Goal: Use online tool/utility: Utilize a website feature to perform a specific function

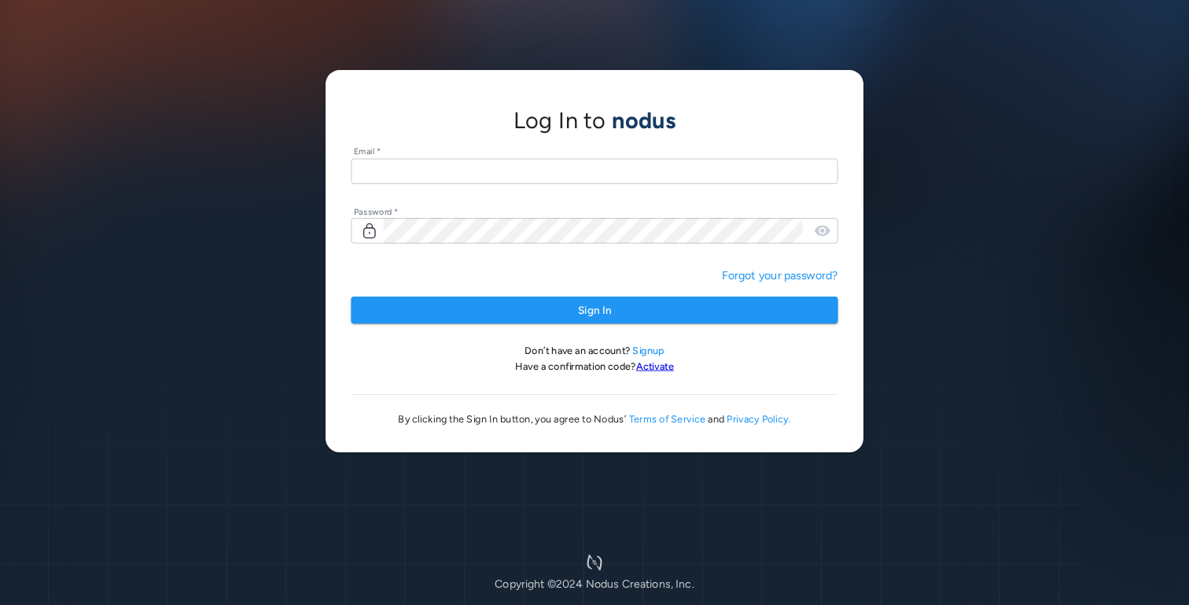
click at [574, 166] on input "text" at bounding box center [594, 171] width 487 height 26
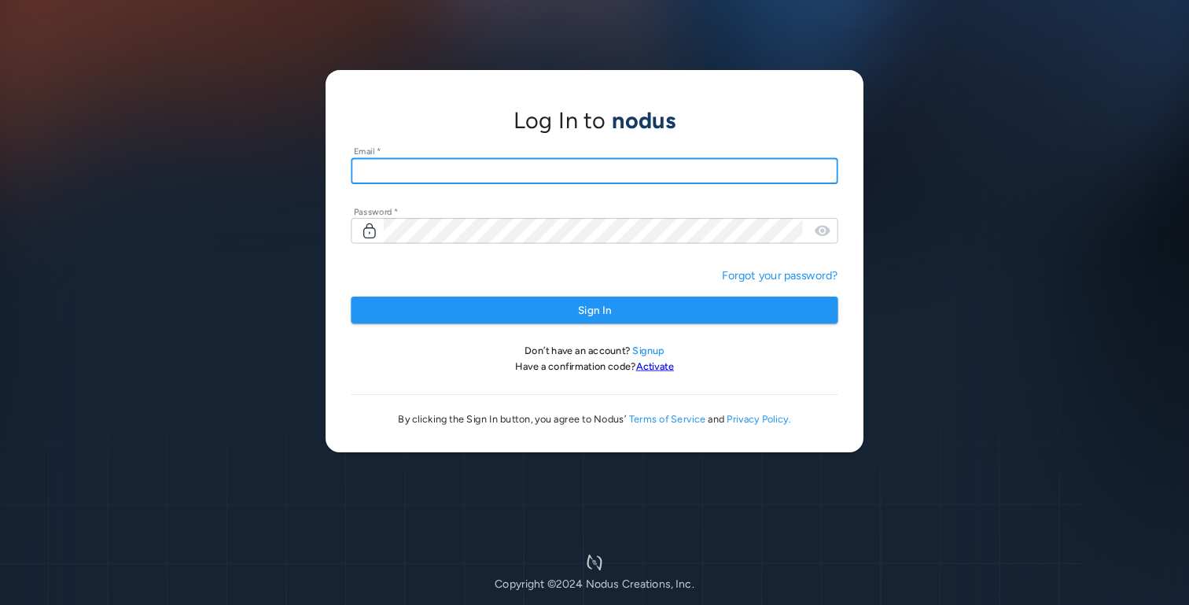
type input "**********"
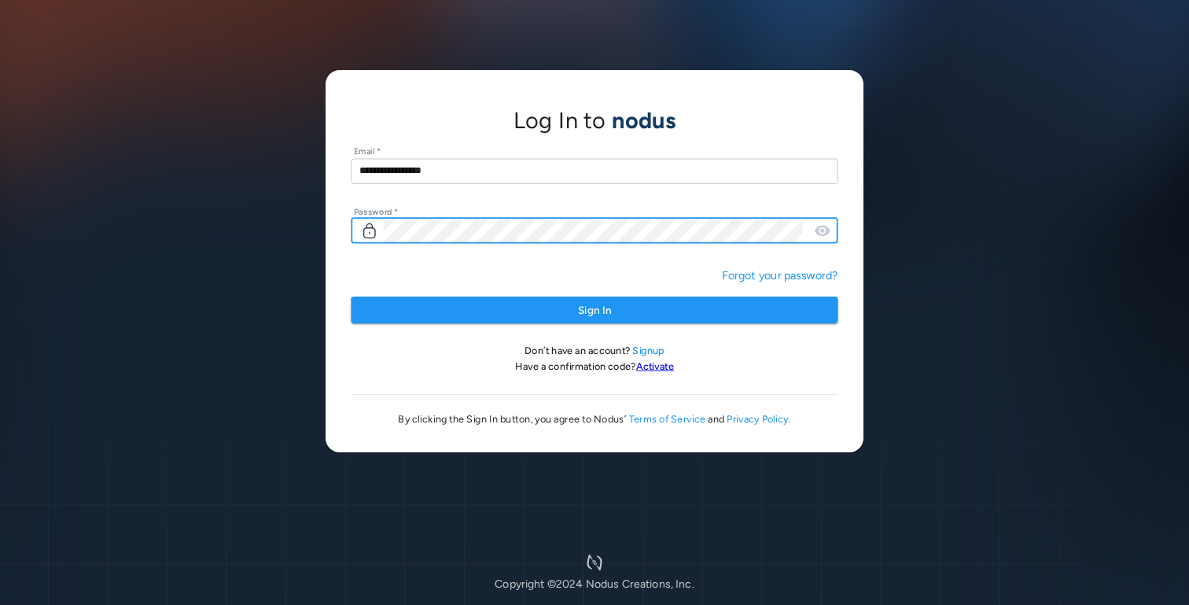
click at [351, 296] on button "Sign In" at bounding box center [594, 310] width 487 height 28
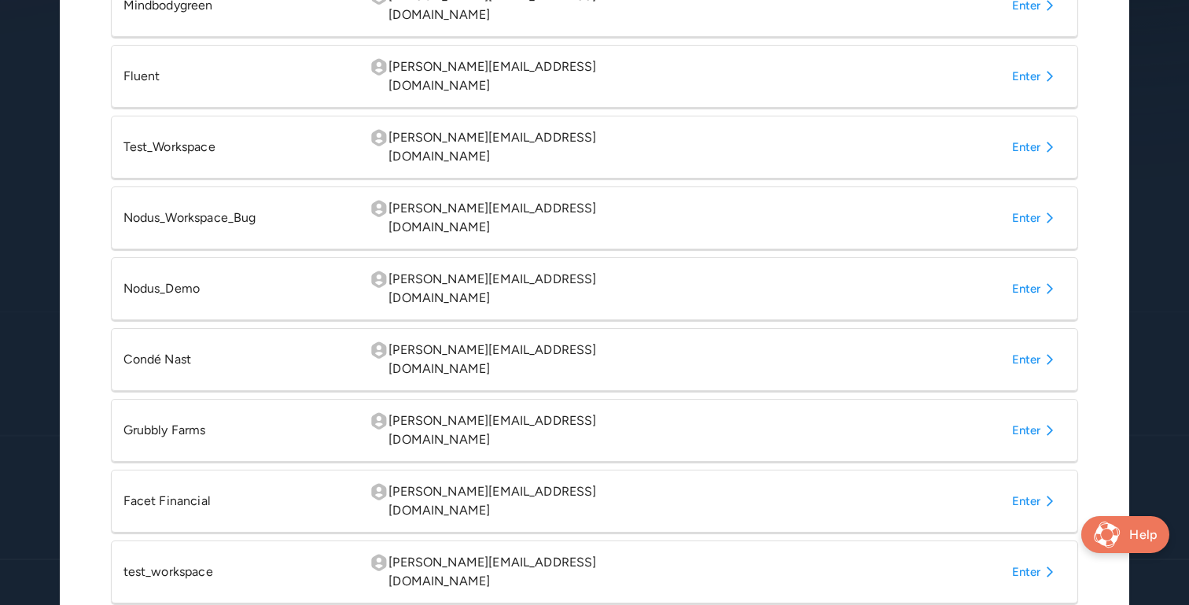
scroll to position [536, 0]
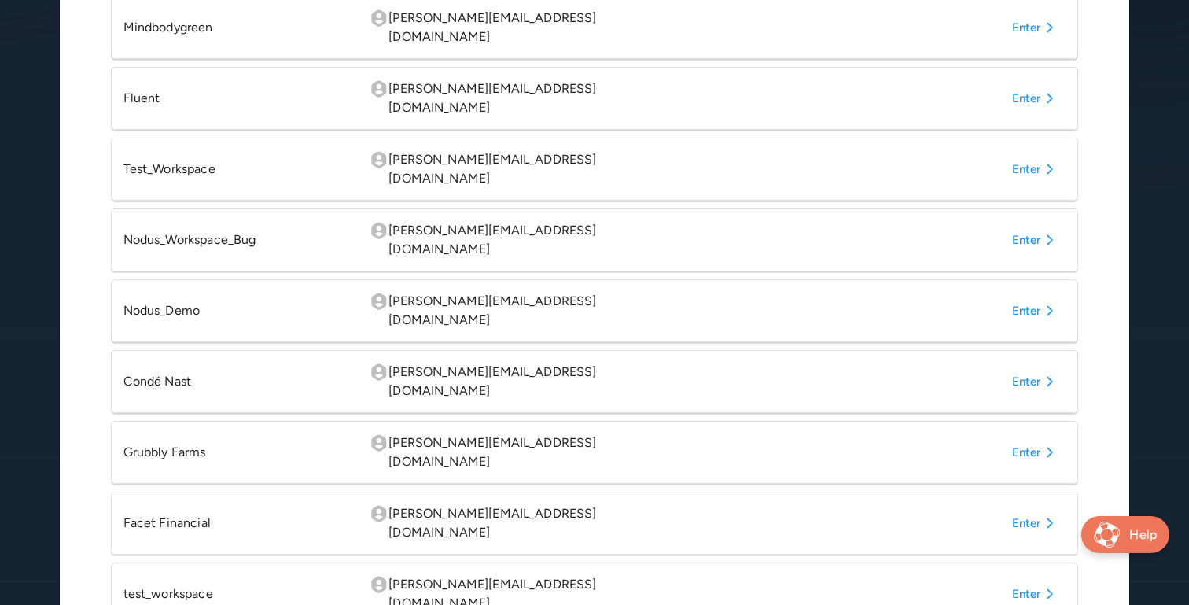
click at [1033, 367] on button "Enter" at bounding box center [1036, 381] width 61 height 28
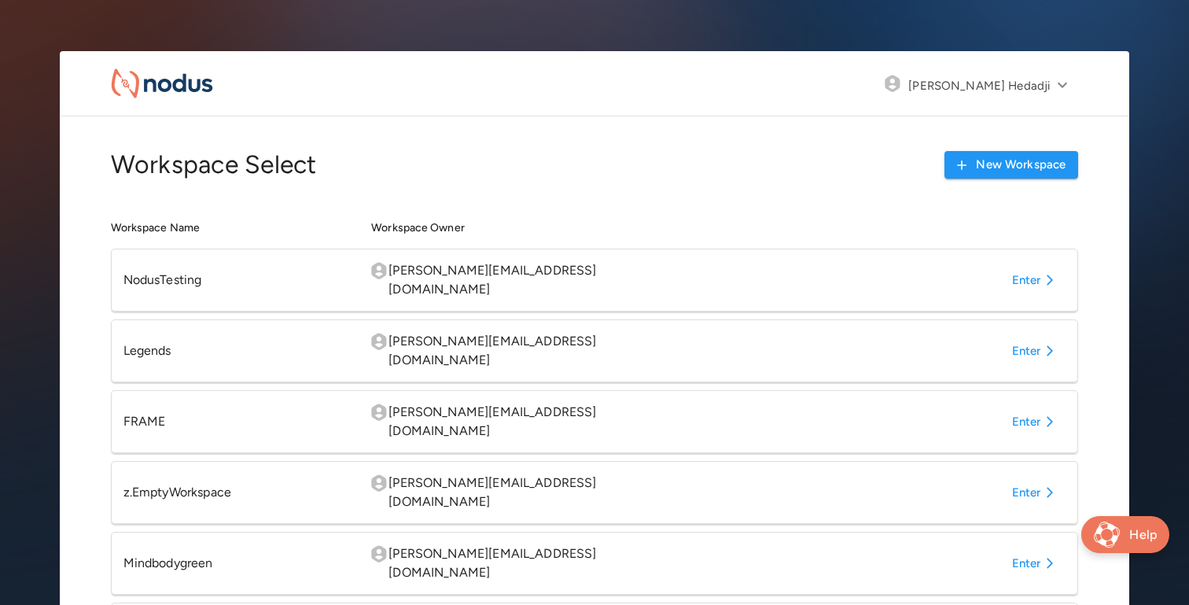
click at [1017, 407] on button "Enter" at bounding box center [1036, 421] width 61 height 28
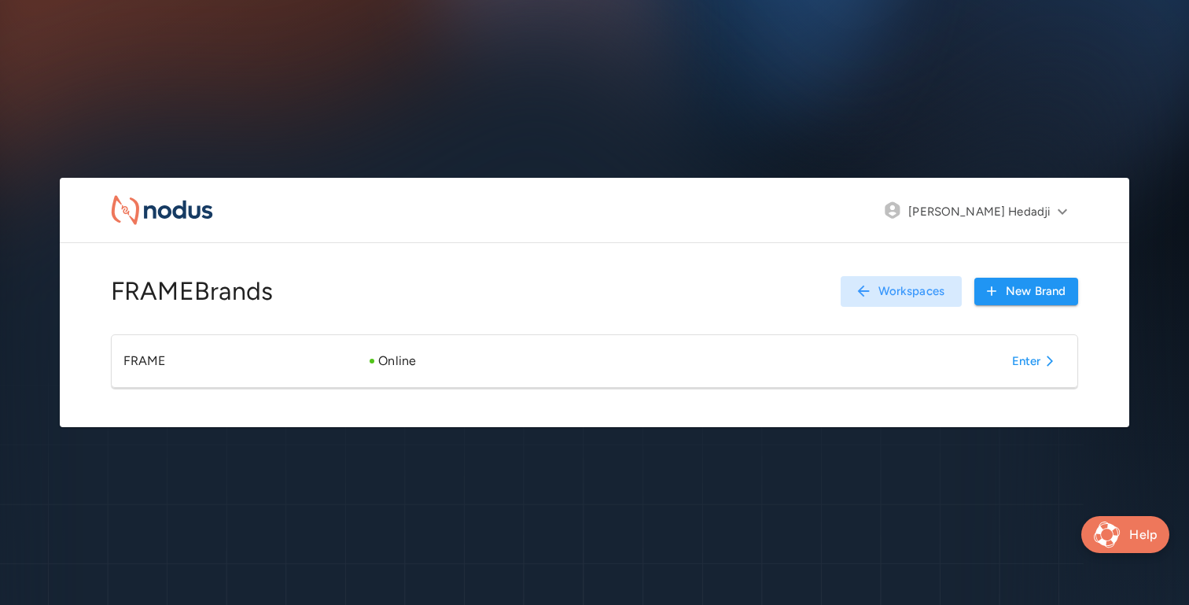
click at [1028, 363] on button "Enter" at bounding box center [1036, 361] width 61 height 28
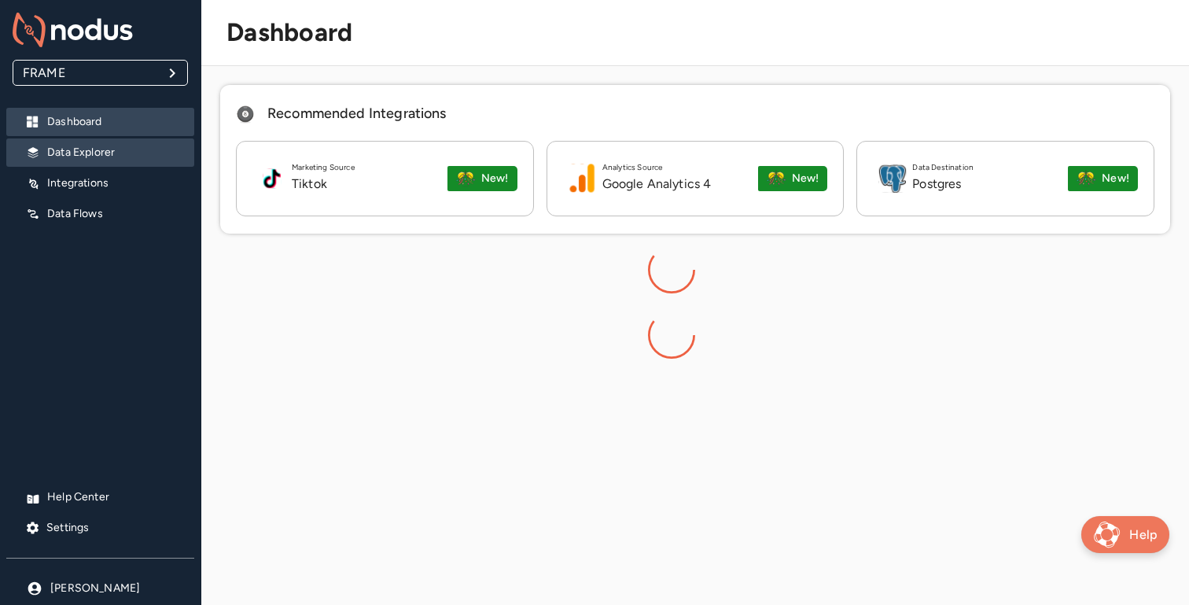
click at [76, 156] on p "Data Explorer" at bounding box center [114, 153] width 134 height 16
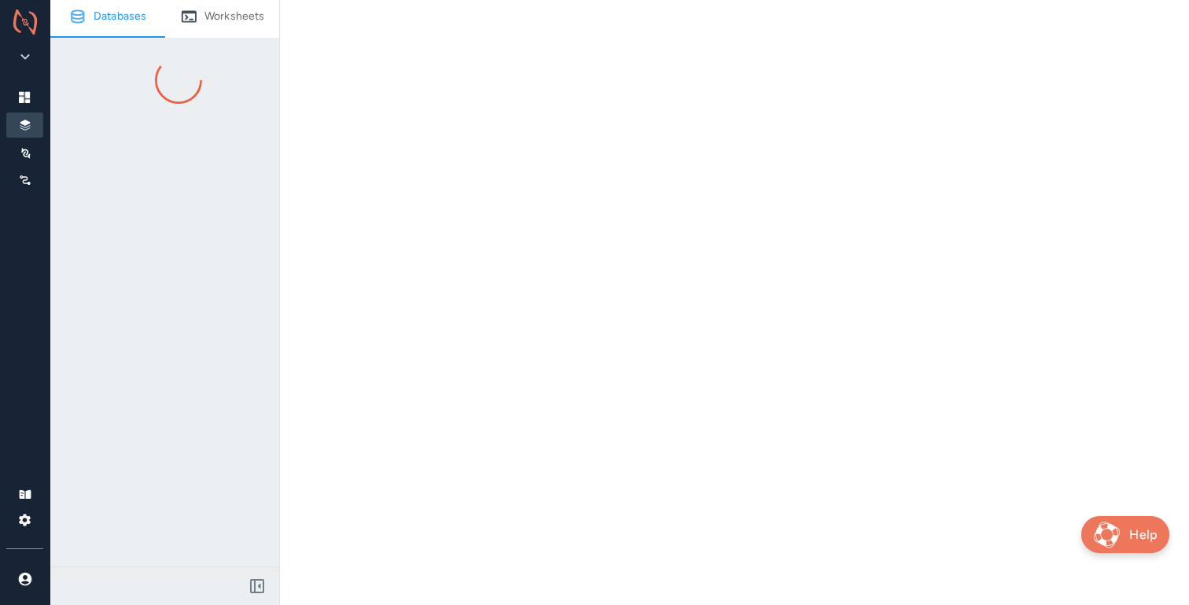
click at [227, 29] on button "Worksheets" at bounding box center [222, 16] width 115 height 33
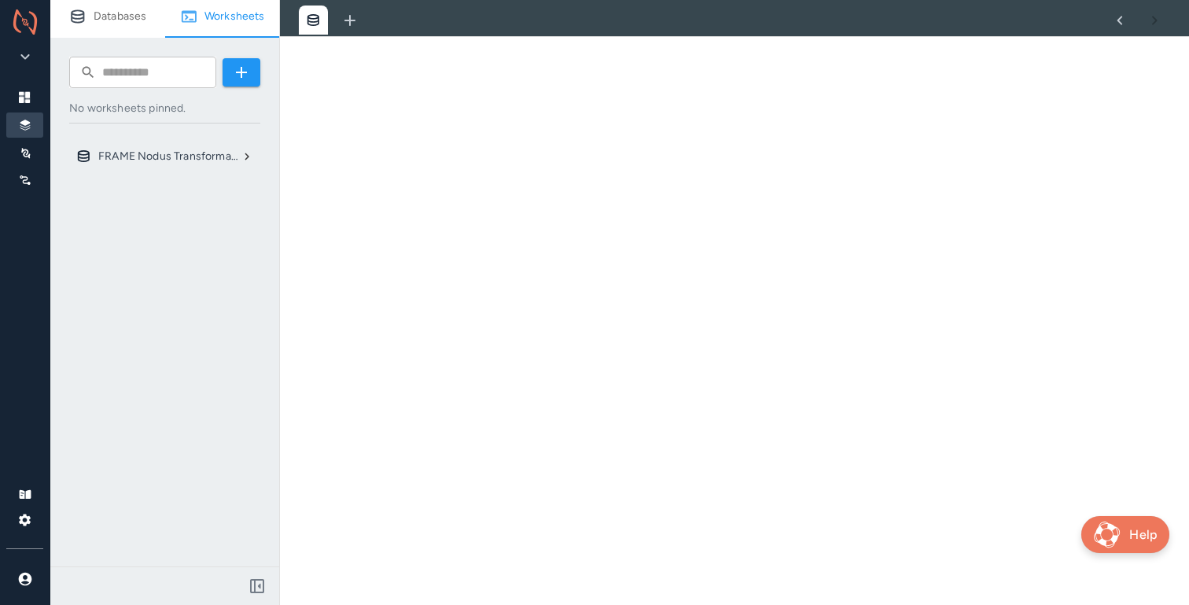
click at [252, 168] on div "FRAME Nodus Transformation Database" at bounding box center [164, 156] width 191 height 28
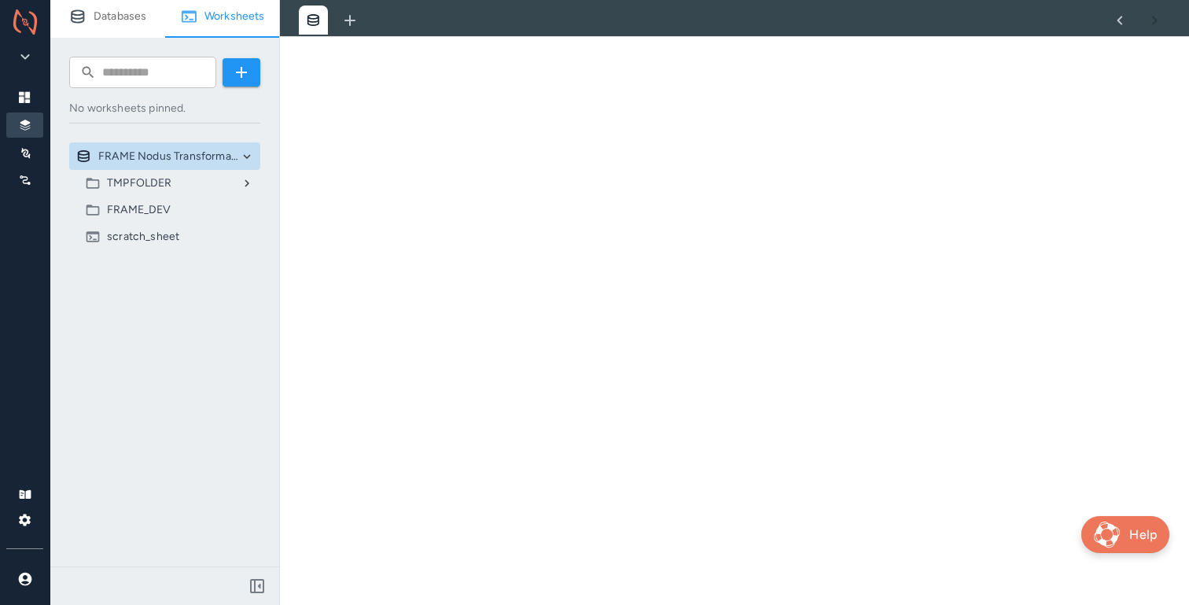
click at [248, 182] on icon at bounding box center [247, 183] width 14 height 14
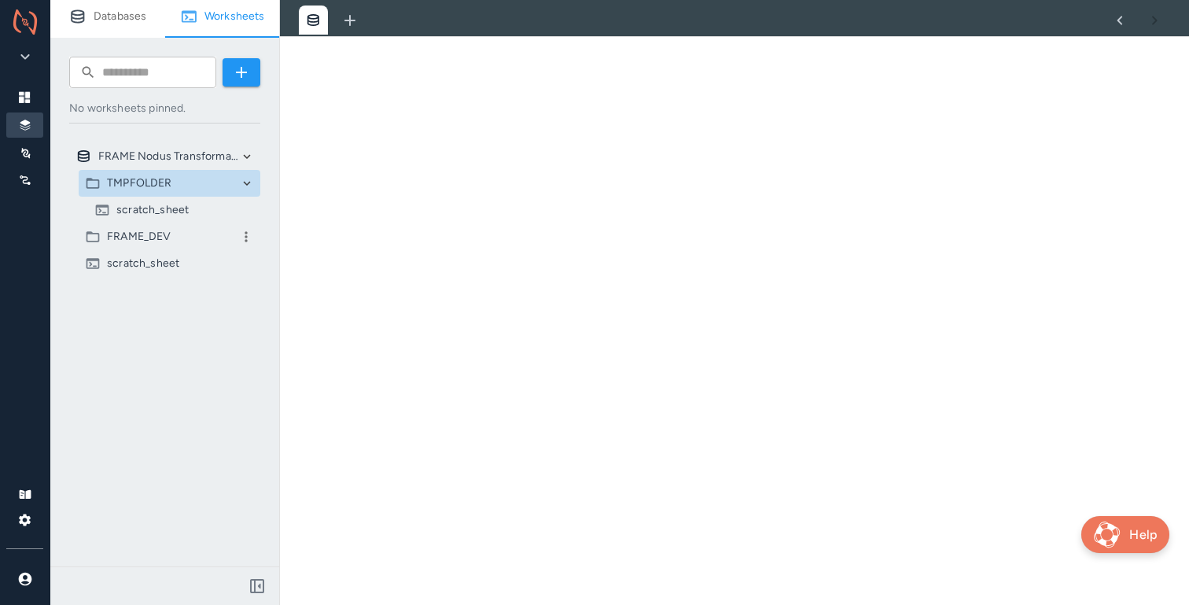
click at [178, 237] on div "FRAME_DEV" at bounding box center [161, 237] width 153 height 16
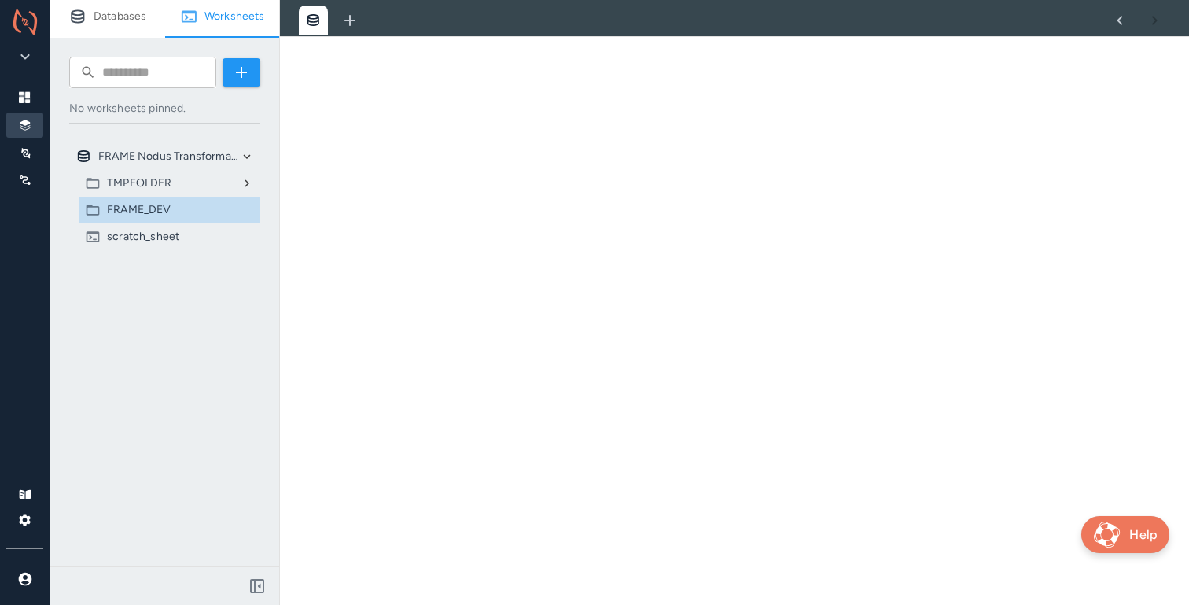
click at [24, 24] on icon at bounding box center [26, 23] width 6 height 6
click at [28, 62] on icon "button" at bounding box center [25, 56] width 19 height 19
click at [69, 88] on li "FRAME" at bounding box center [97, 89] width 68 height 28
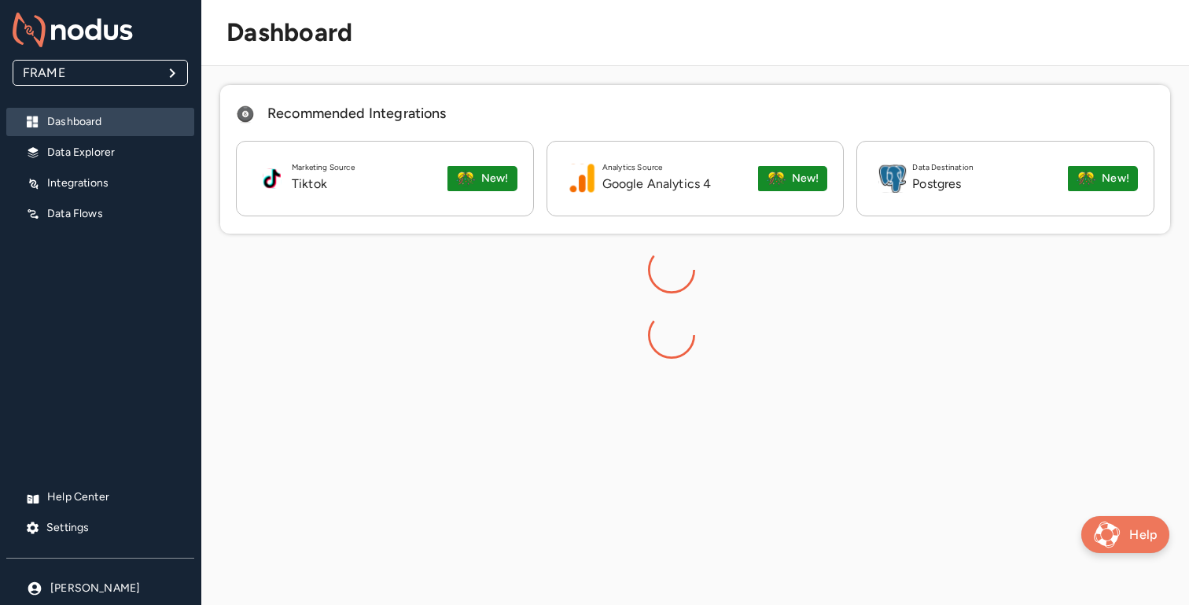
click at [164, 67] on body "FRAME ***** ​ Dashboard Data Explorer Integrations Data Flows Help Center Setti…" at bounding box center [594, 319] width 1189 height 639
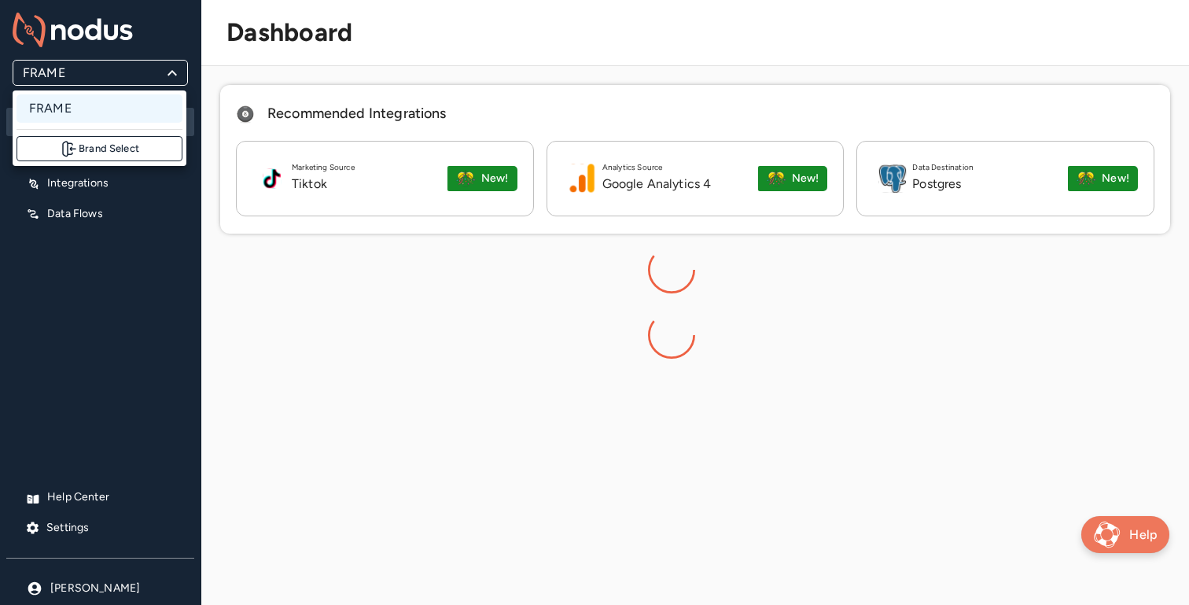
click at [120, 149] on button "Brand Select" at bounding box center [100, 148] width 166 height 25
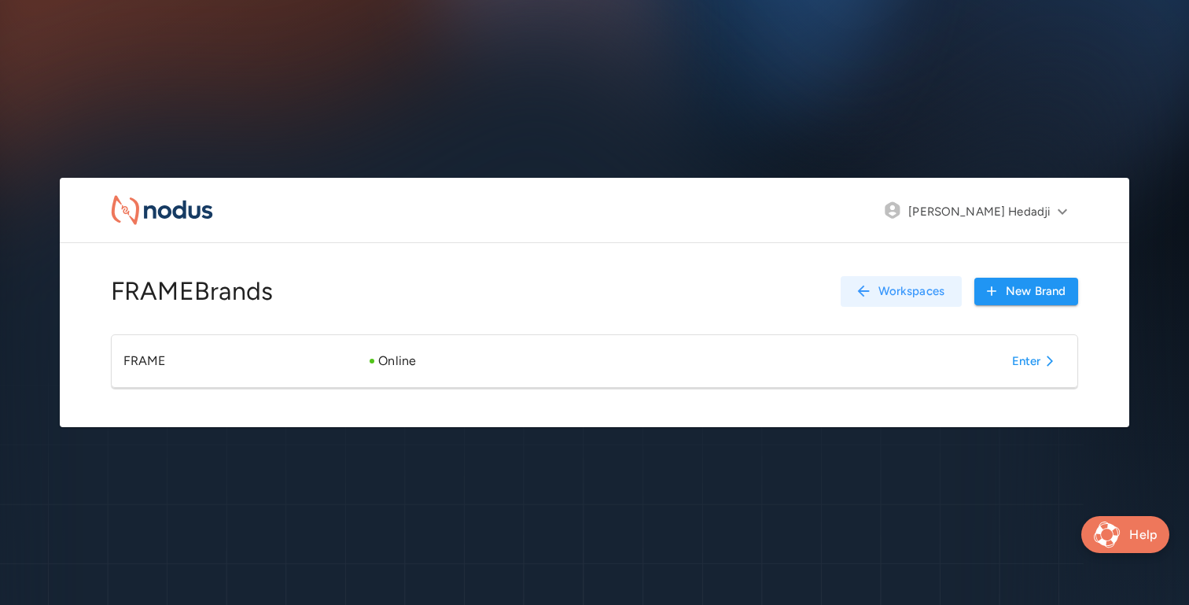
click at [886, 299] on button "Workspaces" at bounding box center [902, 291] width 122 height 31
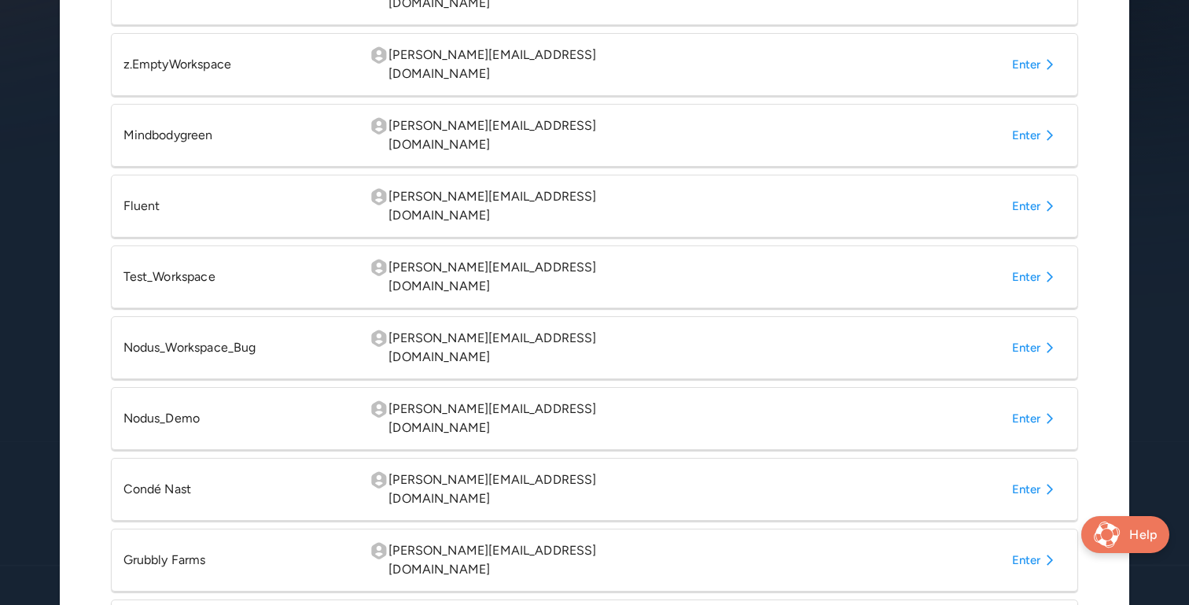
scroll to position [429, 0]
click at [1029, 474] on button "Enter" at bounding box center [1036, 488] width 61 height 28
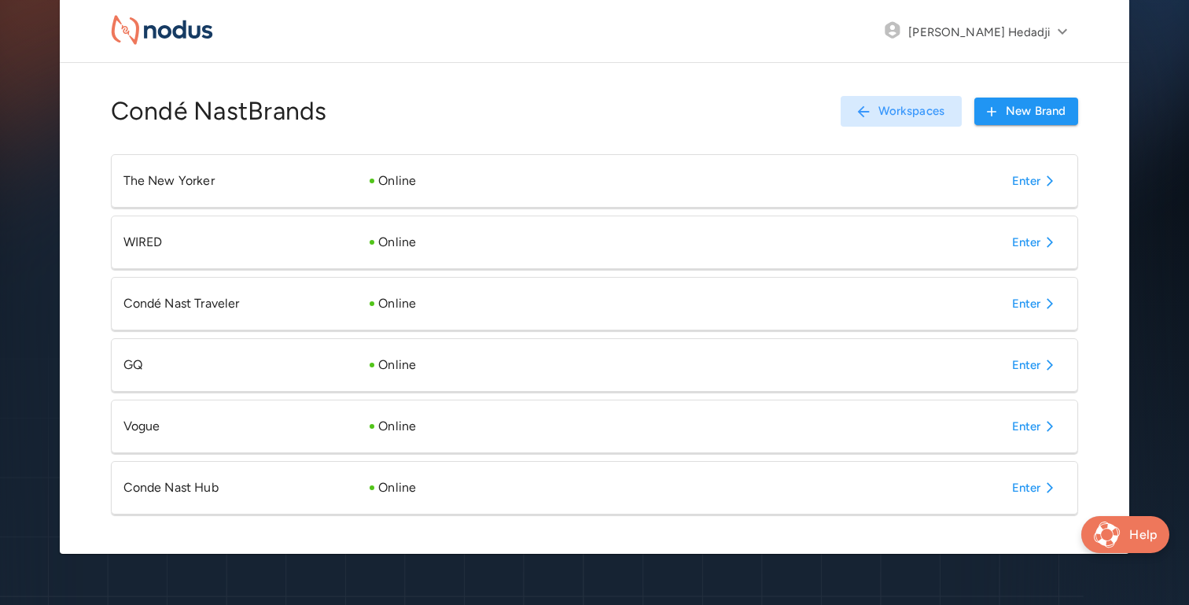
click at [1028, 489] on button "Enter" at bounding box center [1036, 487] width 61 height 28
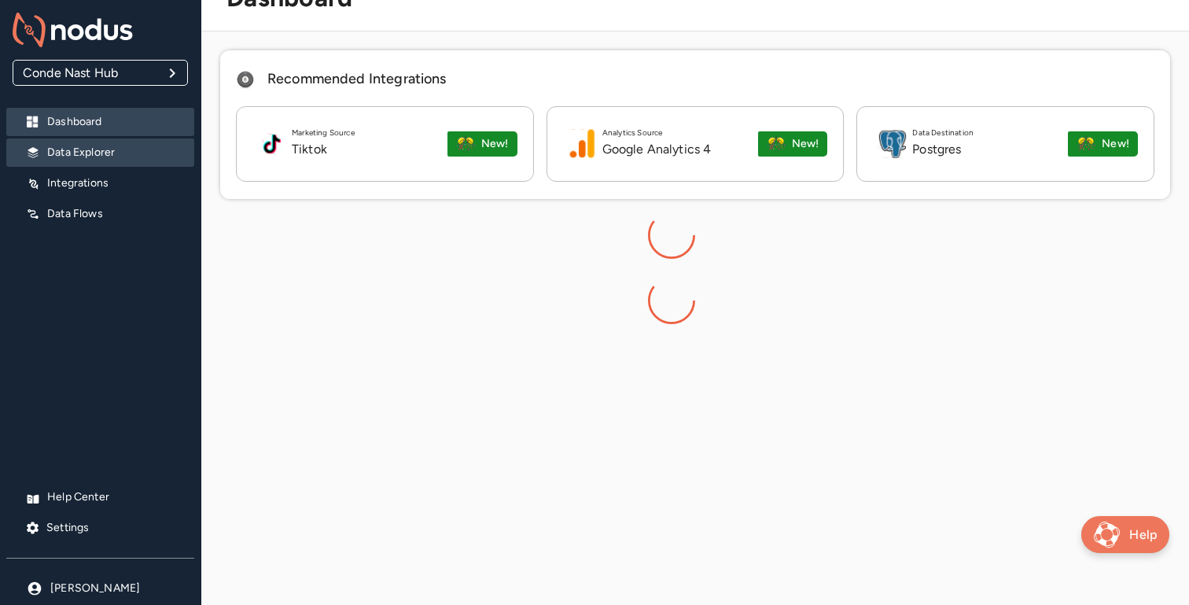
click at [98, 153] on p "Data Explorer" at bounding box center [114, 153] width 134 height 16
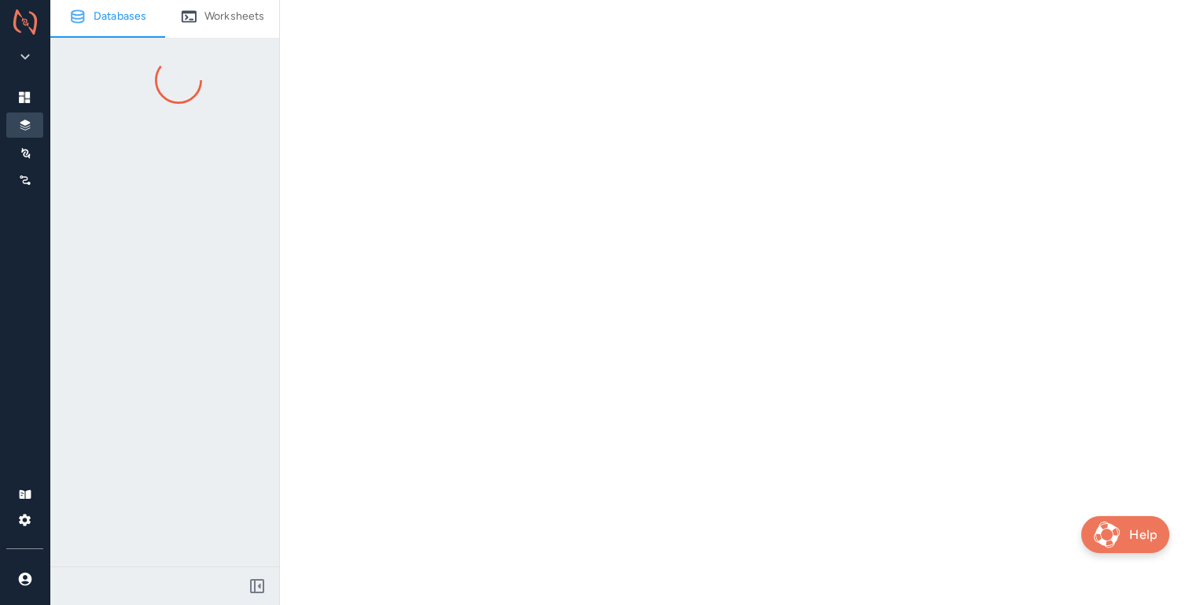
click at [237, 18] on p "Worksheets" at bounding box center [234, 17] width 61 height 16
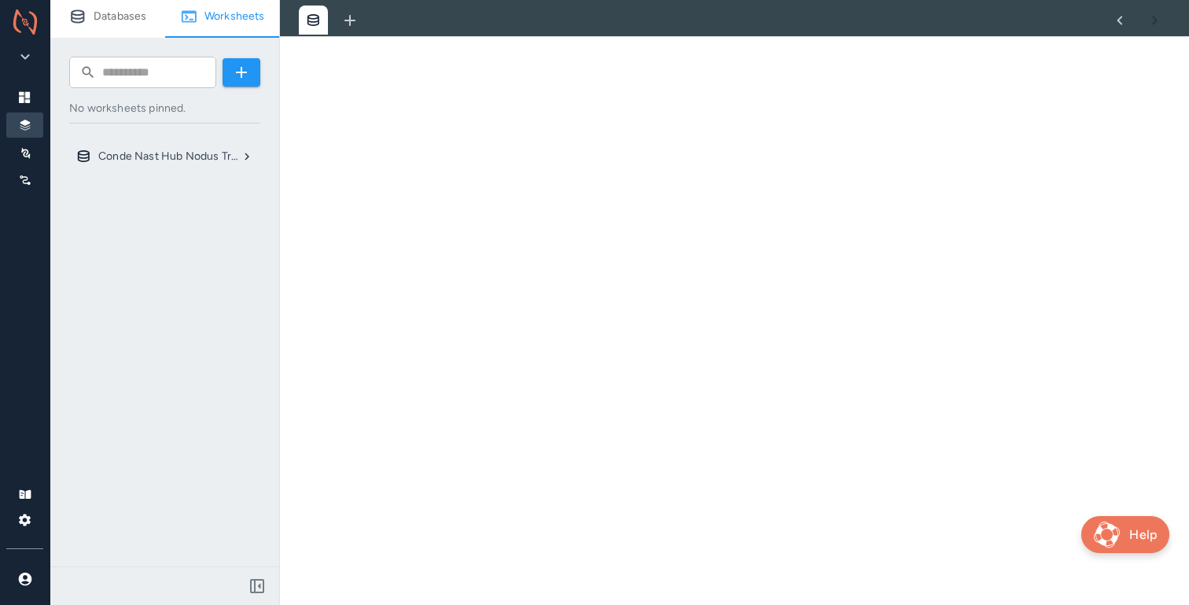
click at [247, 164] on div "Conde Nast Hub Nodus Transformation Database" at bounding box center [164, 156] width 191 height 28
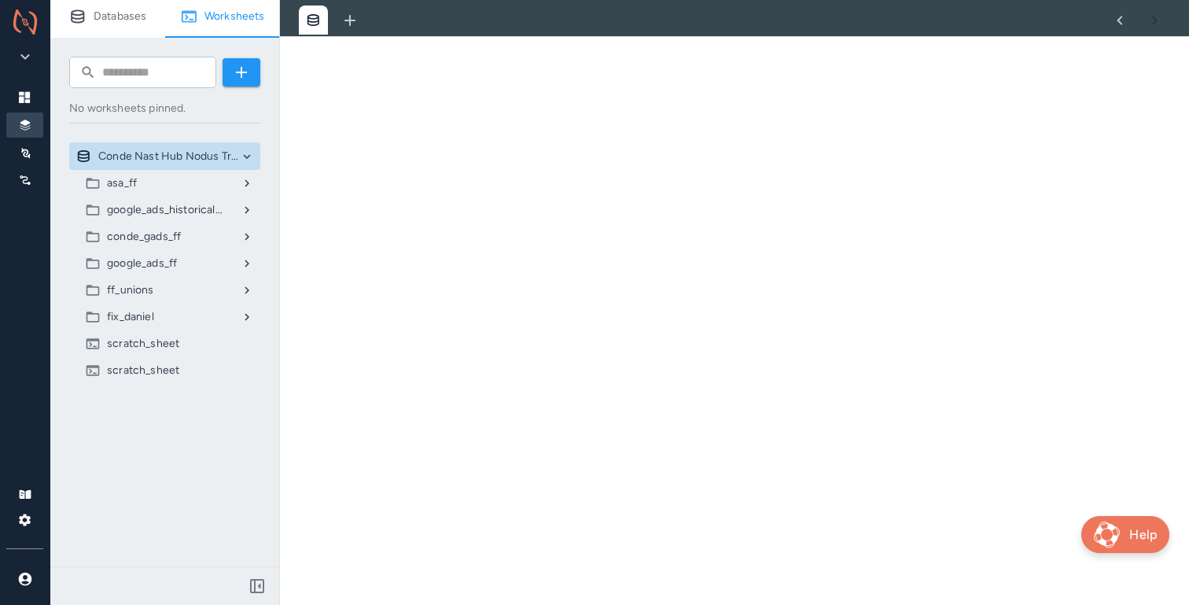
click at [250, 295] on icon at bounding box center [247, 290] width 14 height 14
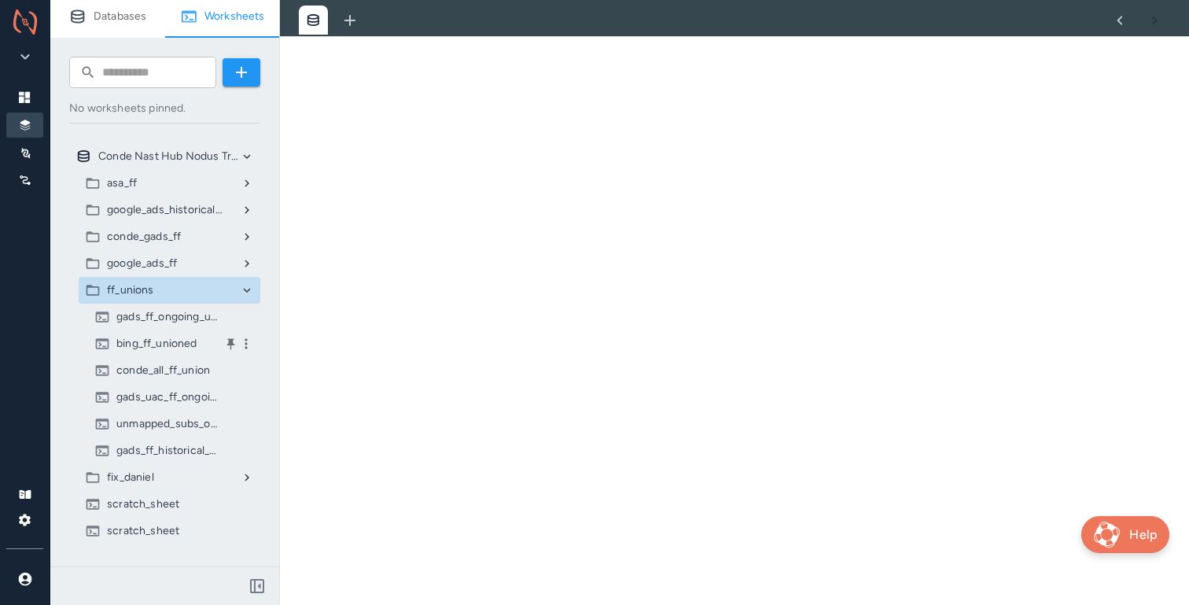
click at [184, 340] on p "bing_ff_unioned" at bounding box center [156, 344] width 81 height 16
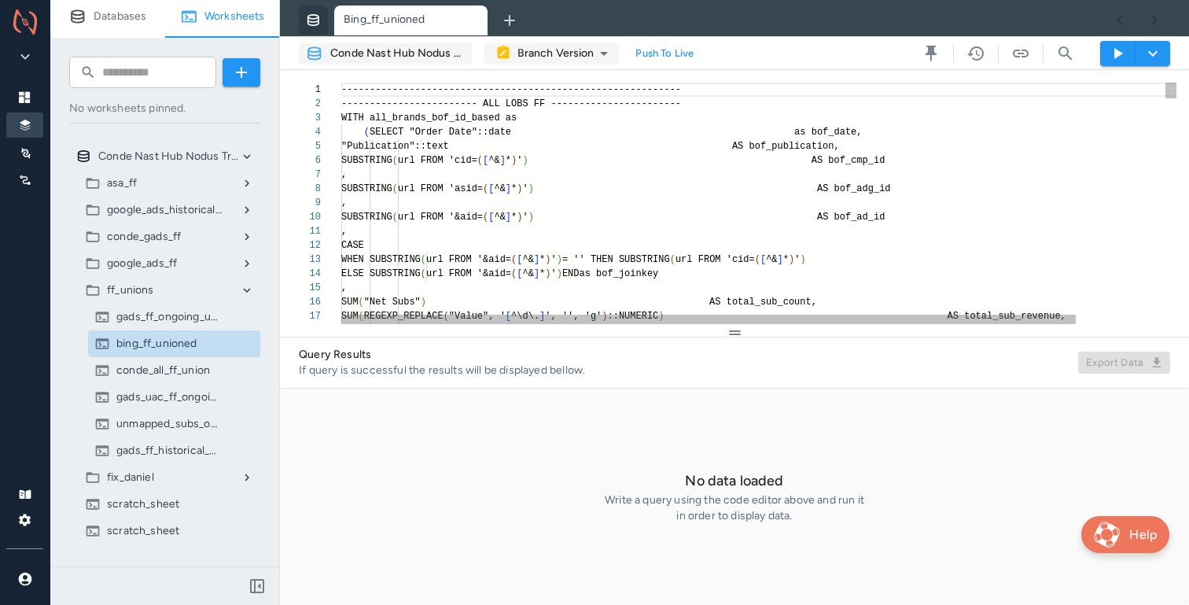
scroll to position [71, 0]
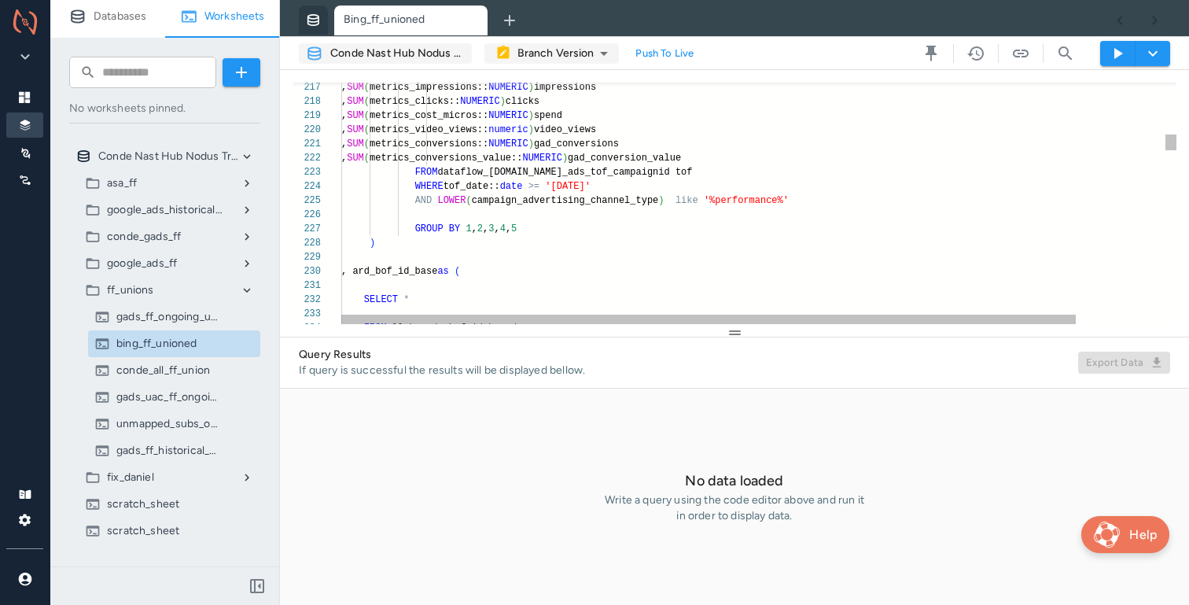
type textarea "**********"
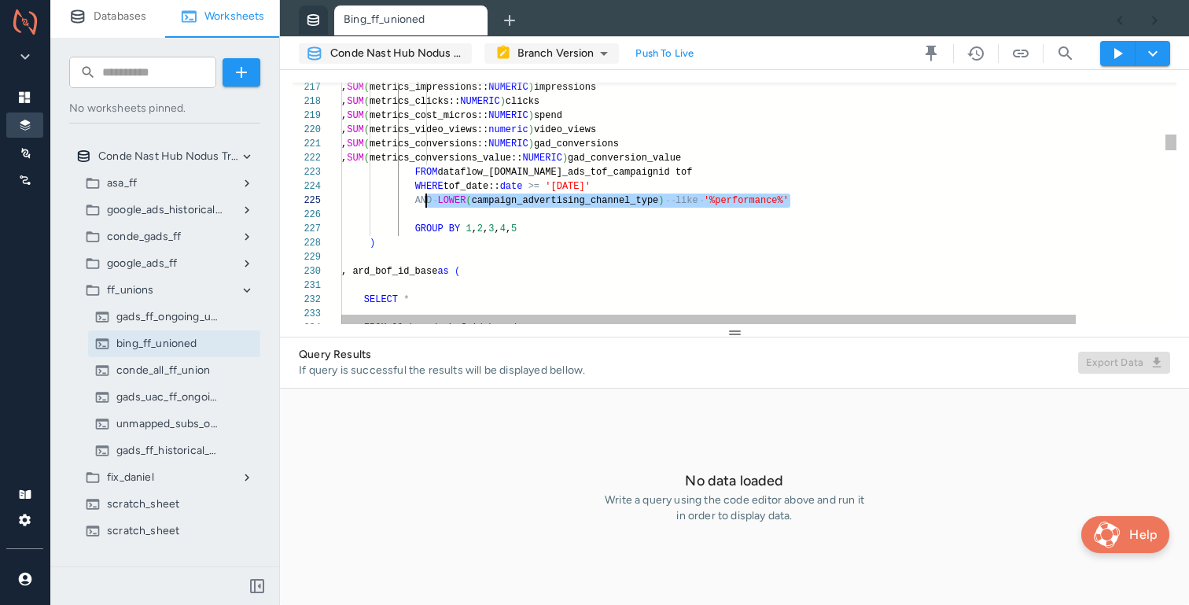
scroll to position [57, 79]
drag, startPoint x: 804, startPoint y: 203, endPoint x: 418, endPoint y: 204, distance: 385.3
